Goal: Task Accomplishment & Management: Use online tool/utility

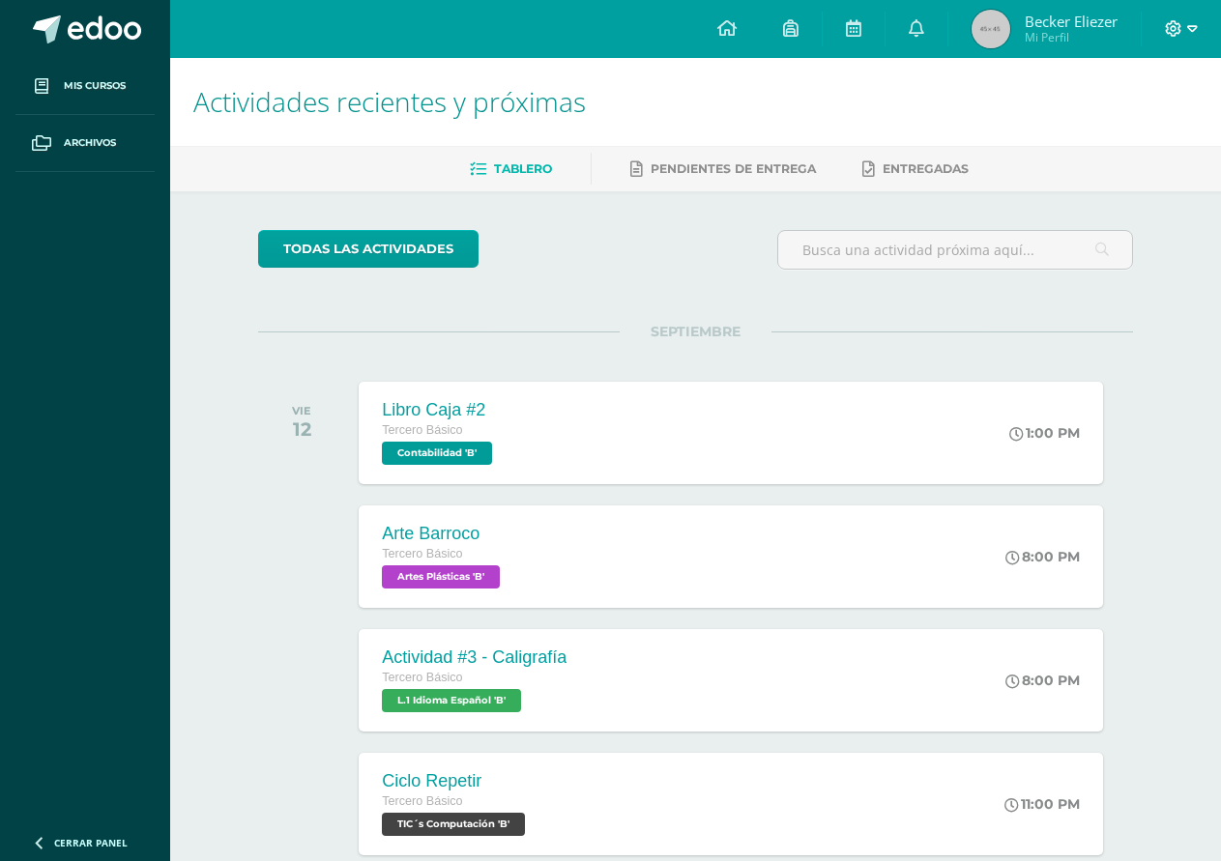
click at [1180, 19] on span at bounding box center [1181, 28] width 33 height 21
click at [1138, 135] on span "Cerrar sesión" at bounding box center [1131, 132] width 87 height 18
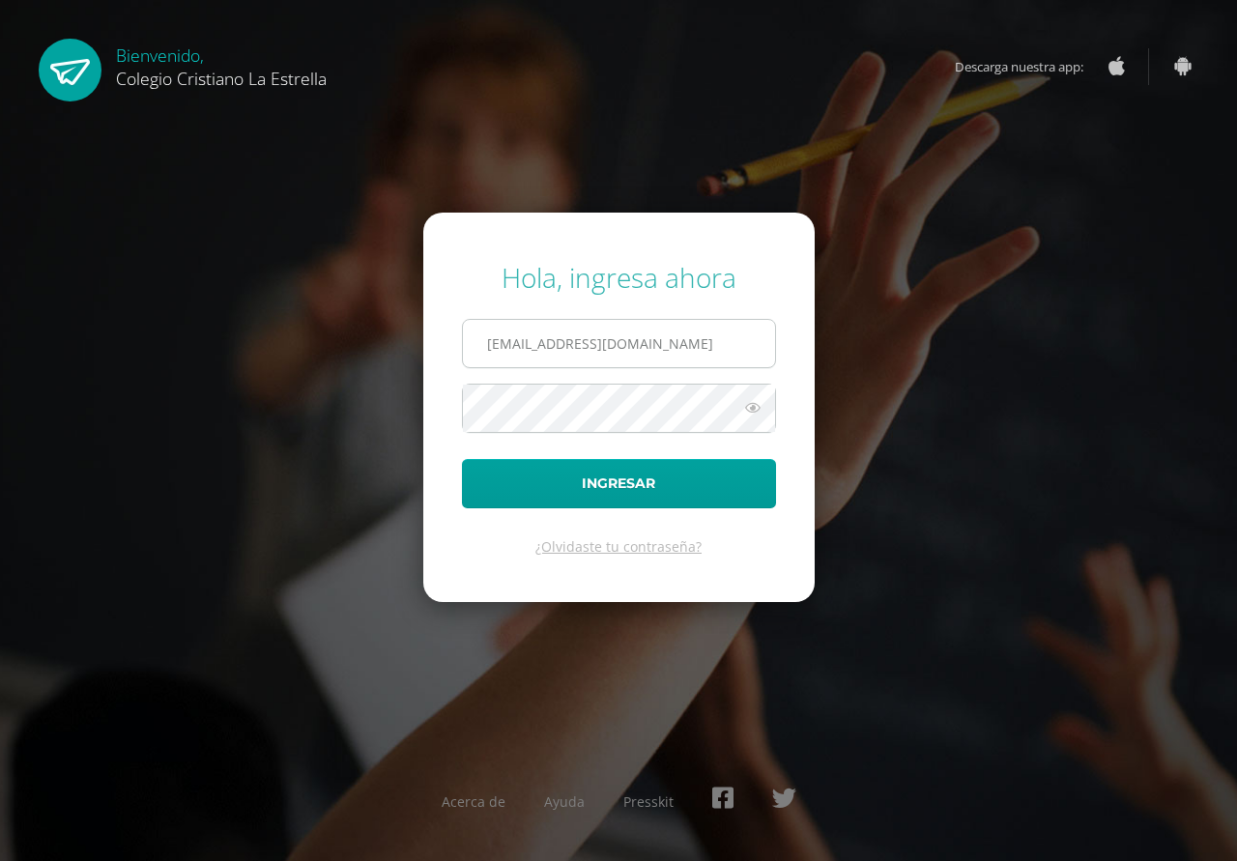
click at [541, 344] on input "2021255@laestrella.edu.gt" at bounding box center [619, 343] width 312 height 47
type input "2021023@laestrella.edu.gt"
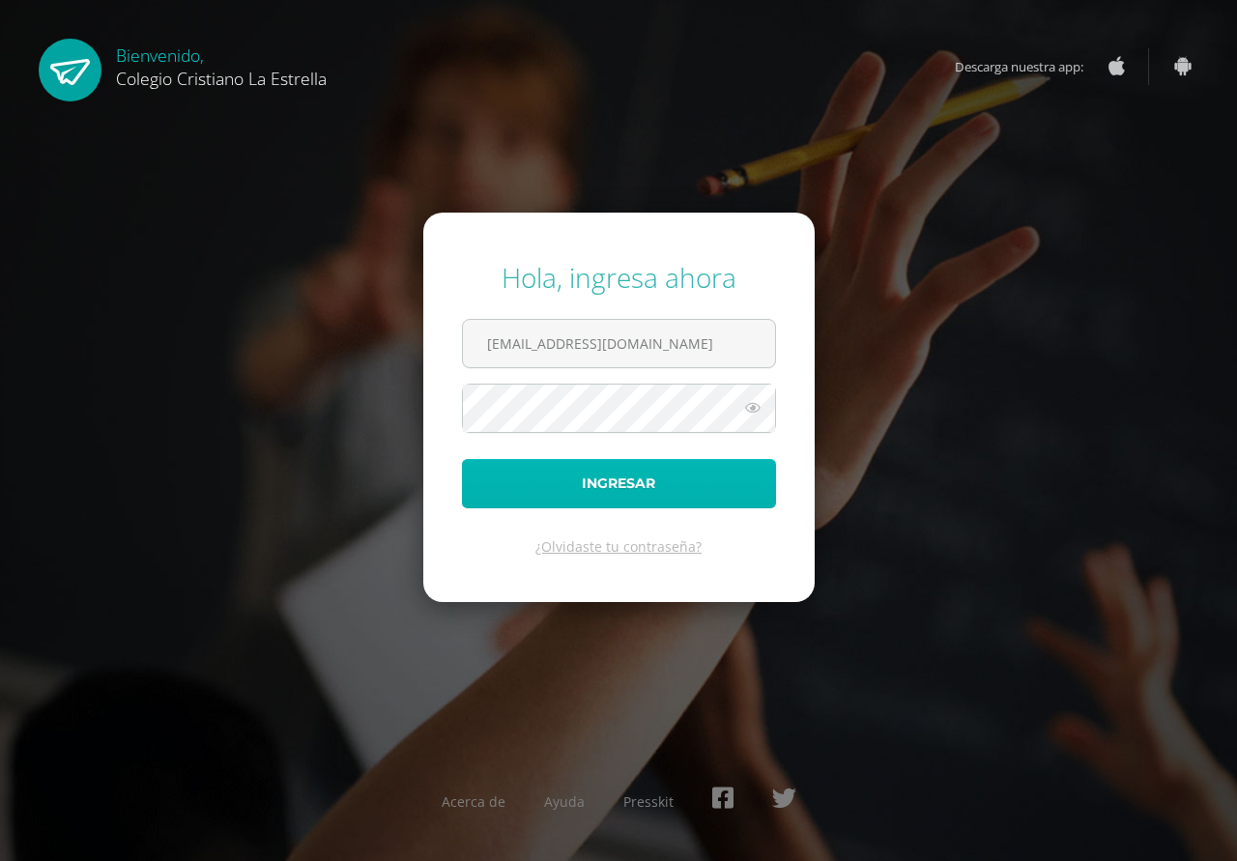
click at [555, 483] on button "Ingresar" at bounding box center [619, 483] width 314 height 49
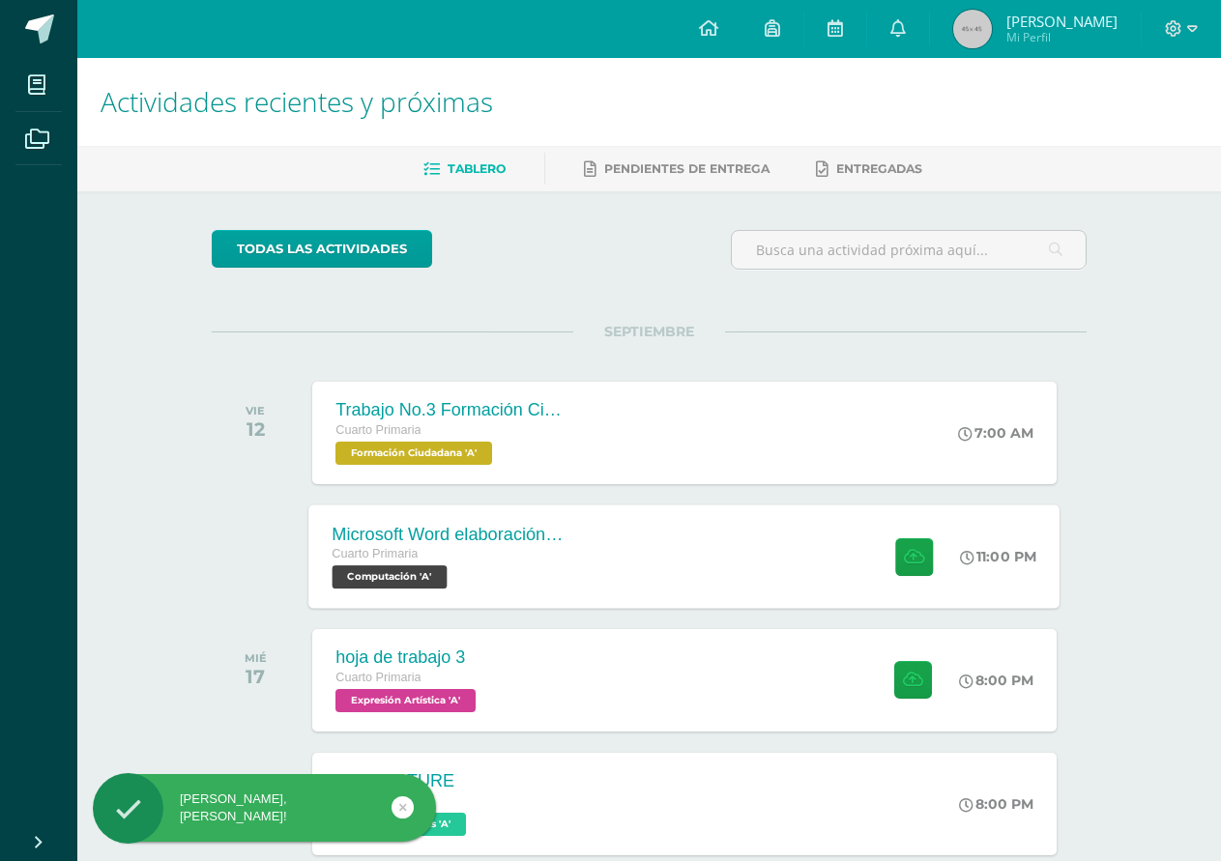
click at [689, 583] on div "Microsoft Word elaboración redacción y personalización de documentos Cuarto Pri…" at bounding box center [684, 555] width 751 height 103
